Goal: Task Accomplishment & Management: Use online tool/utility

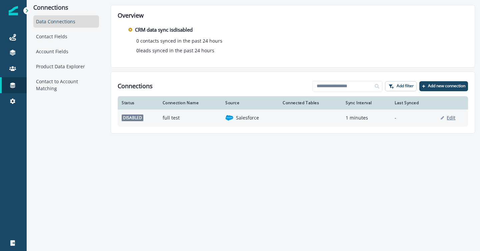
click at [450, 118] on p "Edit" at bounding box center [450, 118] width 9 height 6
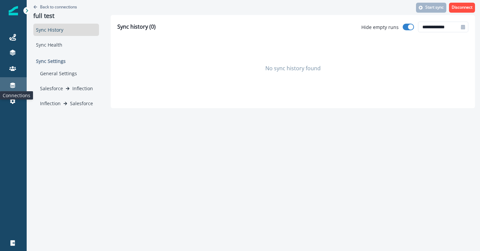
click at [13, 86] on icon at bounding box center [12, 85] width 5 height 5
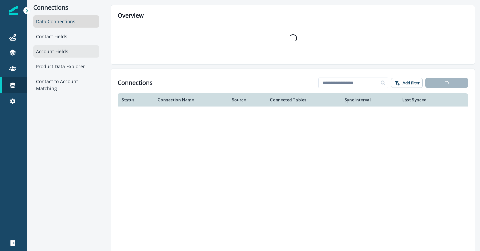
click at [50, 53] on div "Account Fields" at bounding box center [66, 51] width 66 height 12
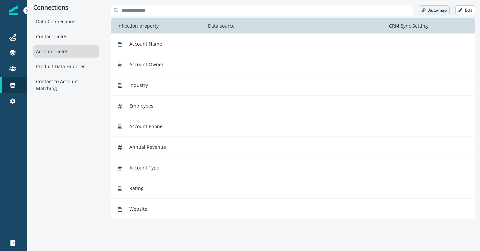
click at [430, 8] on p "Auto-map" at bounding box center [437, 10] width 18 height 5
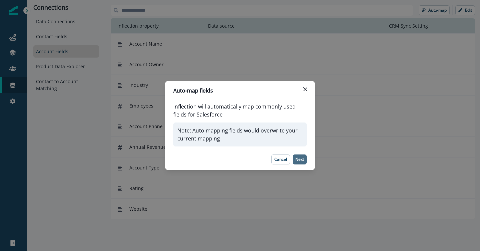
click at [301, 160] on p "Next" at bounding box center [299, 159] width 9 height 5
